Goal: Task Accomplishment & Management: Manage account settings

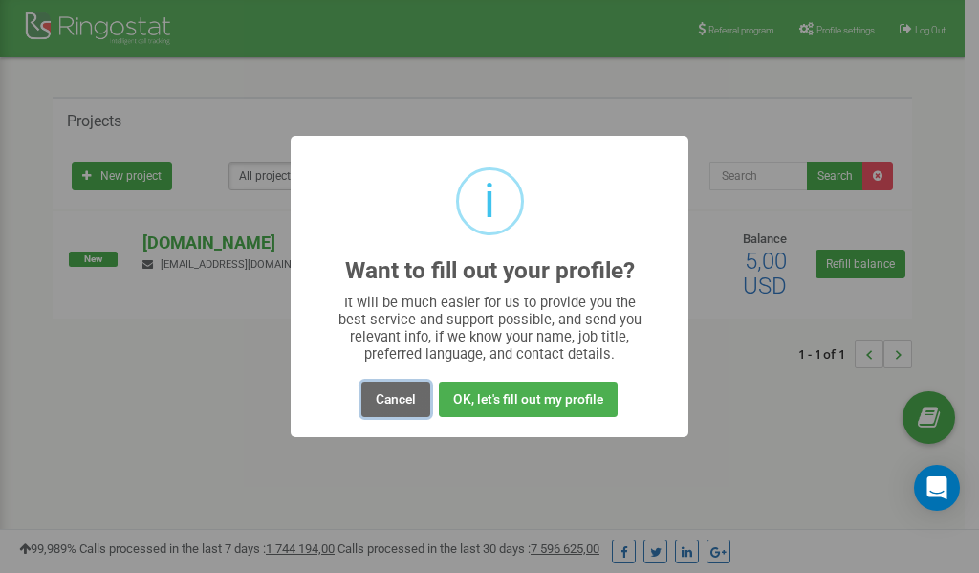
click at [385, 398] on button "Cancel" at bounding box center [396, 399] width 69 height 35
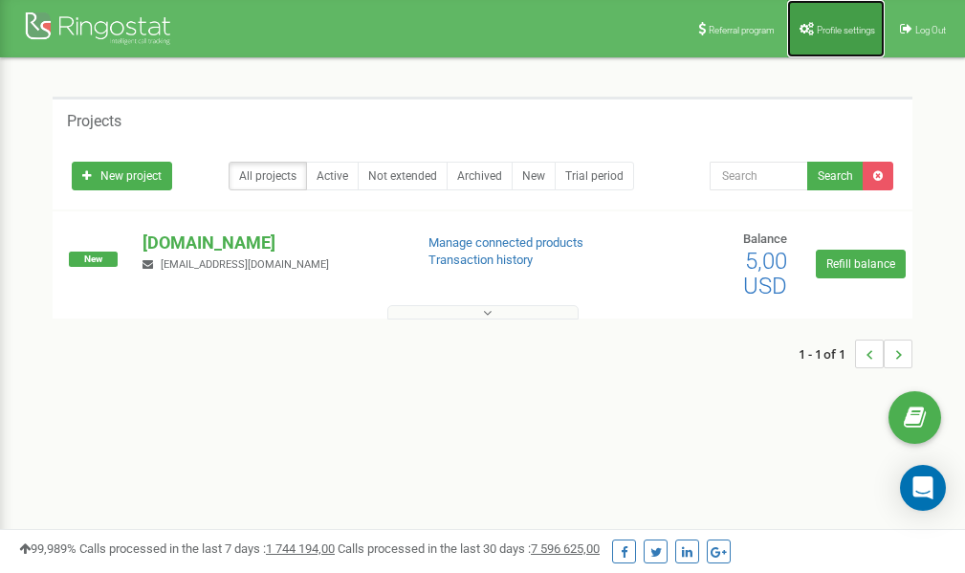
click at [829, 35] on link "Profile settings" at bounding box center [836, 28] width 98 height 57
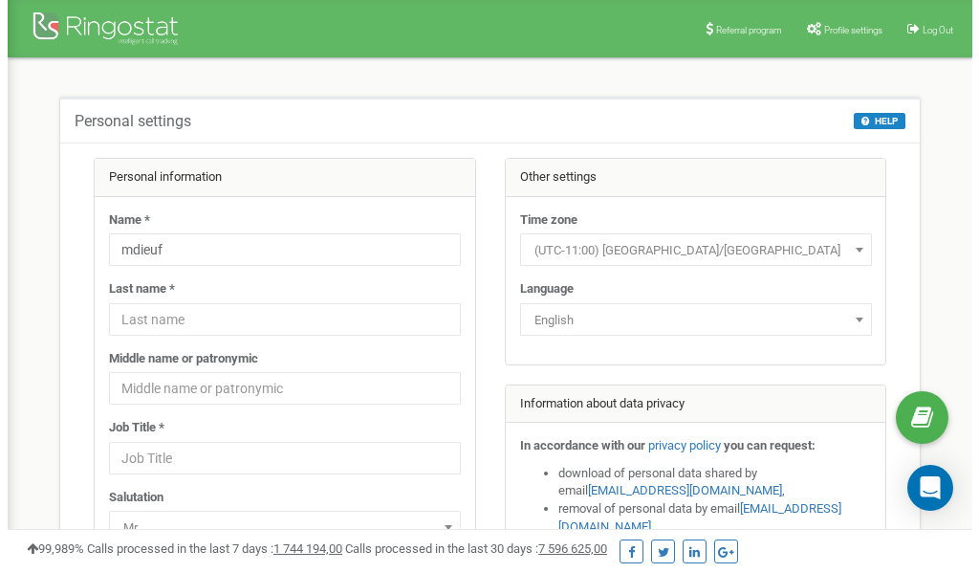
scroll to position [96, 0]
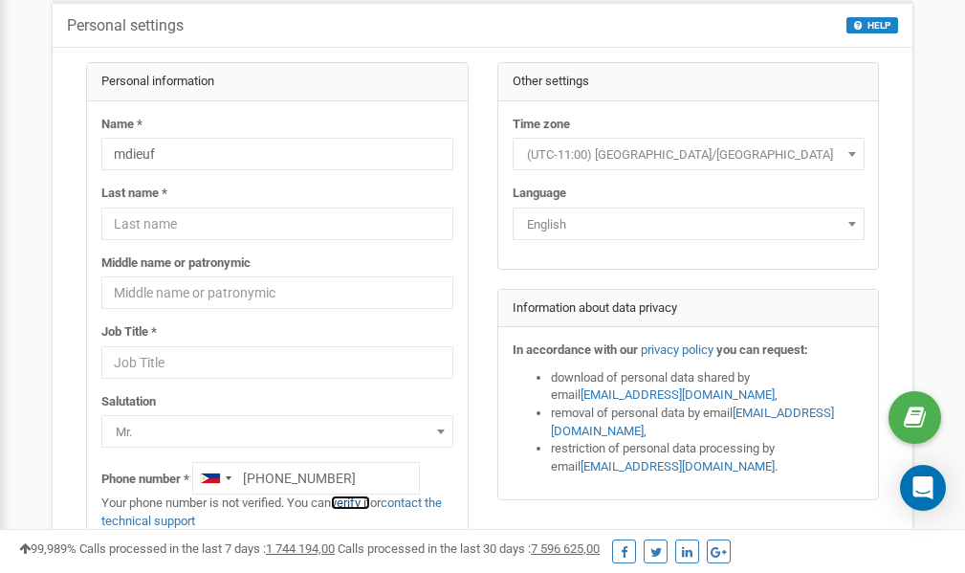
click at [364, 504] on link "verify it" at bounding box center [350, 502] width 39 height 14
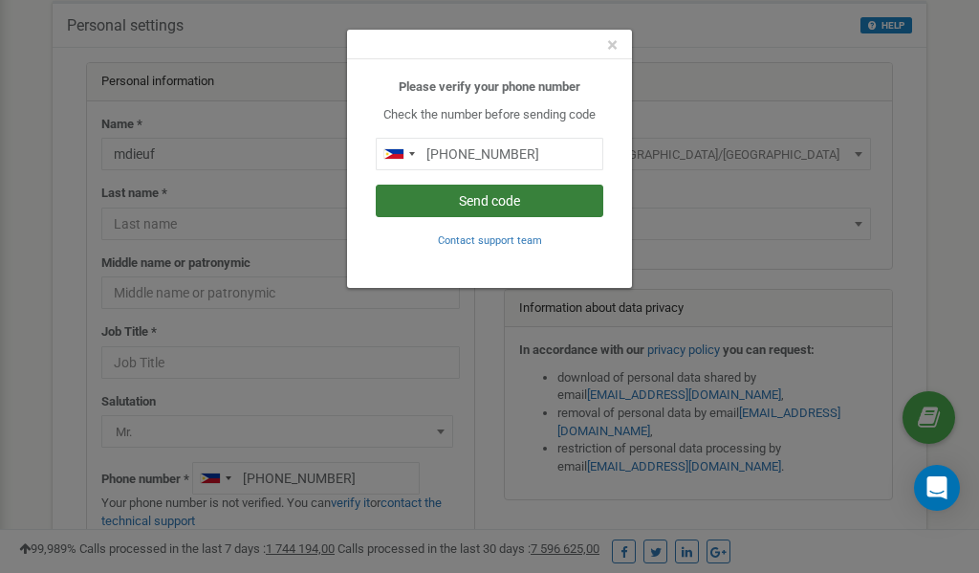
click at [477, 199] on button "Send code" at bounding box center [490, 201] width 228 height 33
